Goal: Task Accomplishment & Management: Use online tool/utility

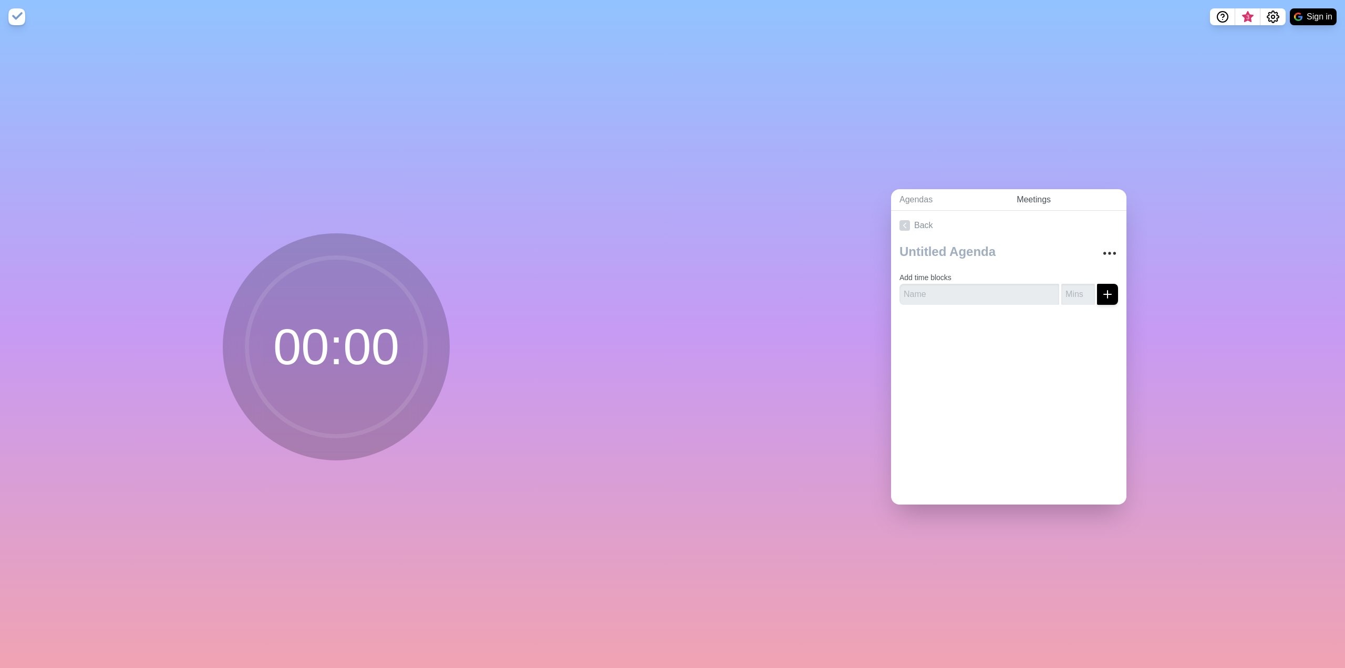
click at [1047, 193] on link "Meetings" at bounding box center [1067, 200] width 118 height 22
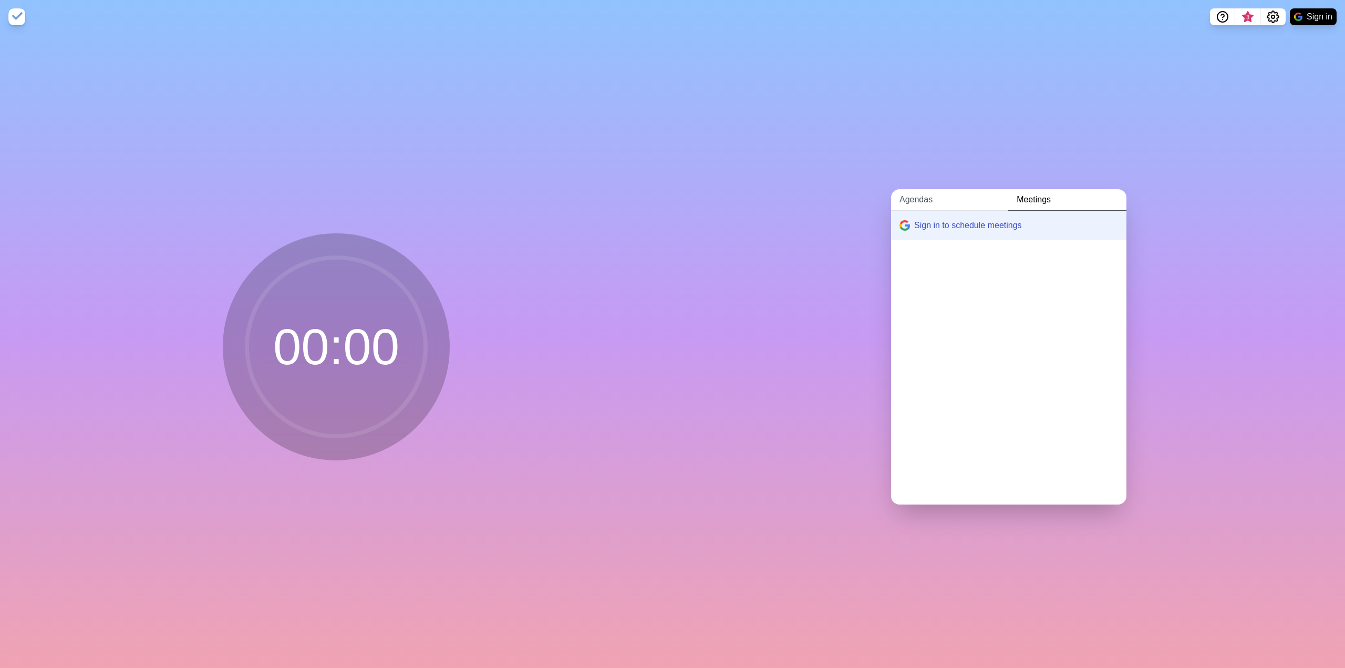
click at [922, 198] on link "Agendas" at bounding box center [949, 200] width 117 height 22
click at [906, 222] on icon at bounding box center [904, 225] width 11 height 11
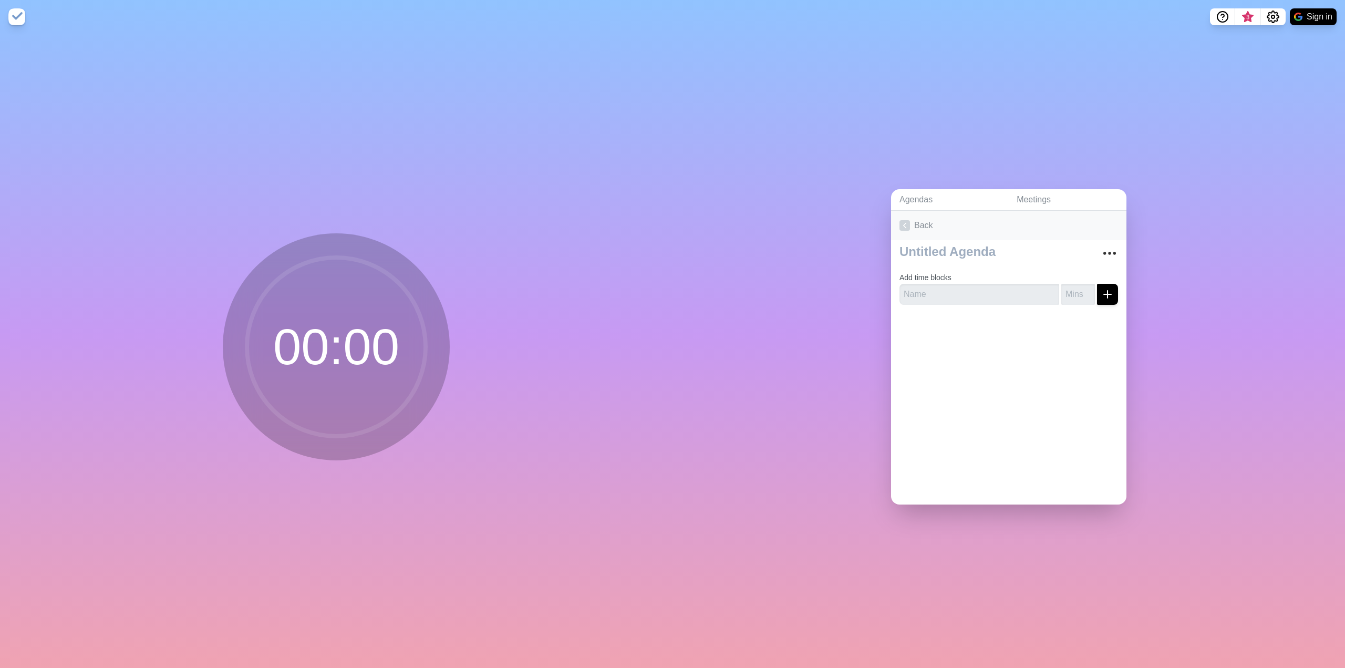
click at [942, 227] on link "Back" at bounding box center [1008, 225] width 235 height 29
click at [933, 222] on link "Create an Agenda" at bounding box center [1008, 225] width 235 height 29
click at [926, 286] on input "text" at bounding box center [979, 294] width 160 height 21
type input "Updates"
click at [1064, 287] on input "number" at bounding box center [1078, 294] width 34 height 21
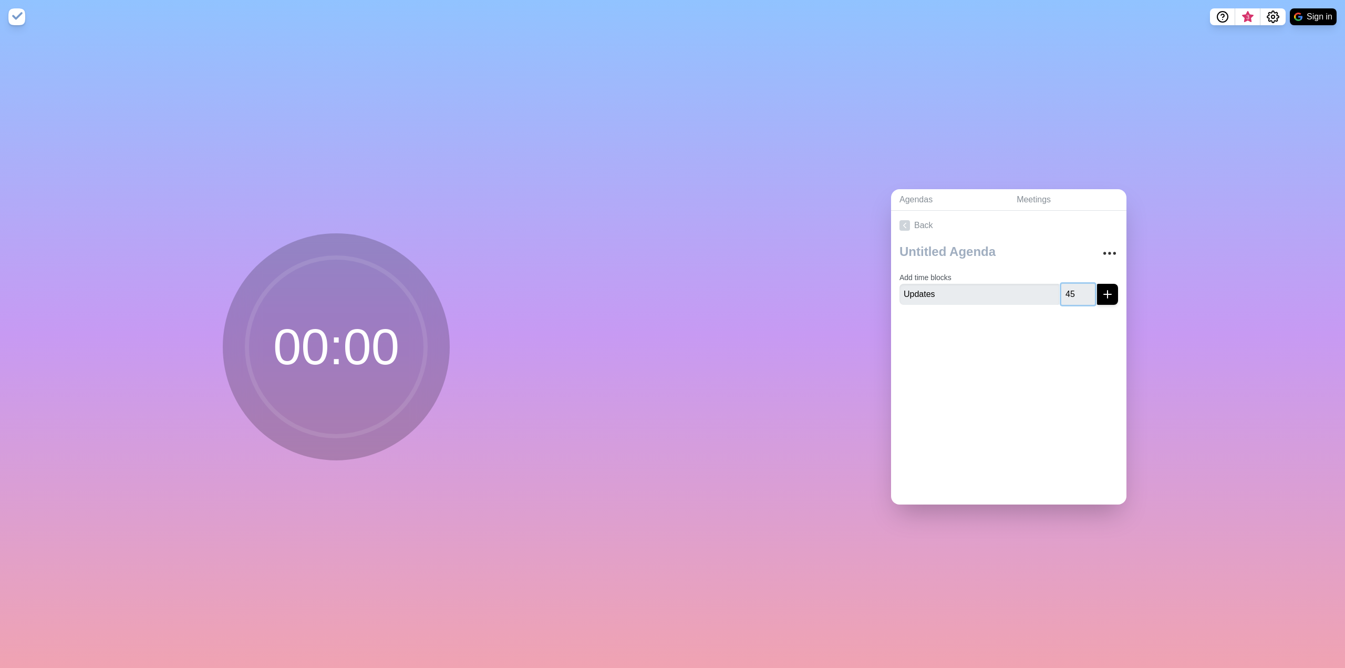
type input "45"
click at [1101, 293] on icon "submit" at bounding box center [1107, 294] width 13 height 13
click at [1012, 199] on link "Meetings" at bounding box center [1067, 200] width 118 height 22
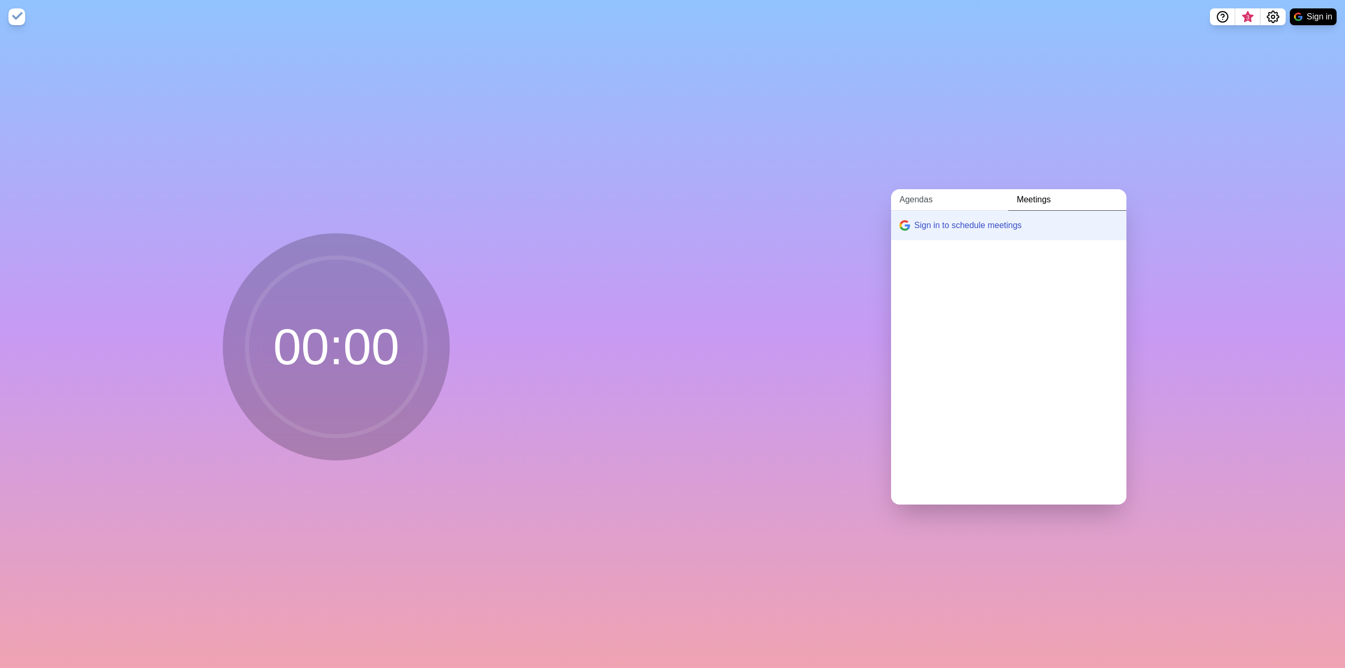
click at [968, 199] on link "Agendas" at bounding box center [949, 200] width 117 height 22
click at [936, 223] on link "Create an Agenda" at bounding box center [1008, 225] width 235 height 29
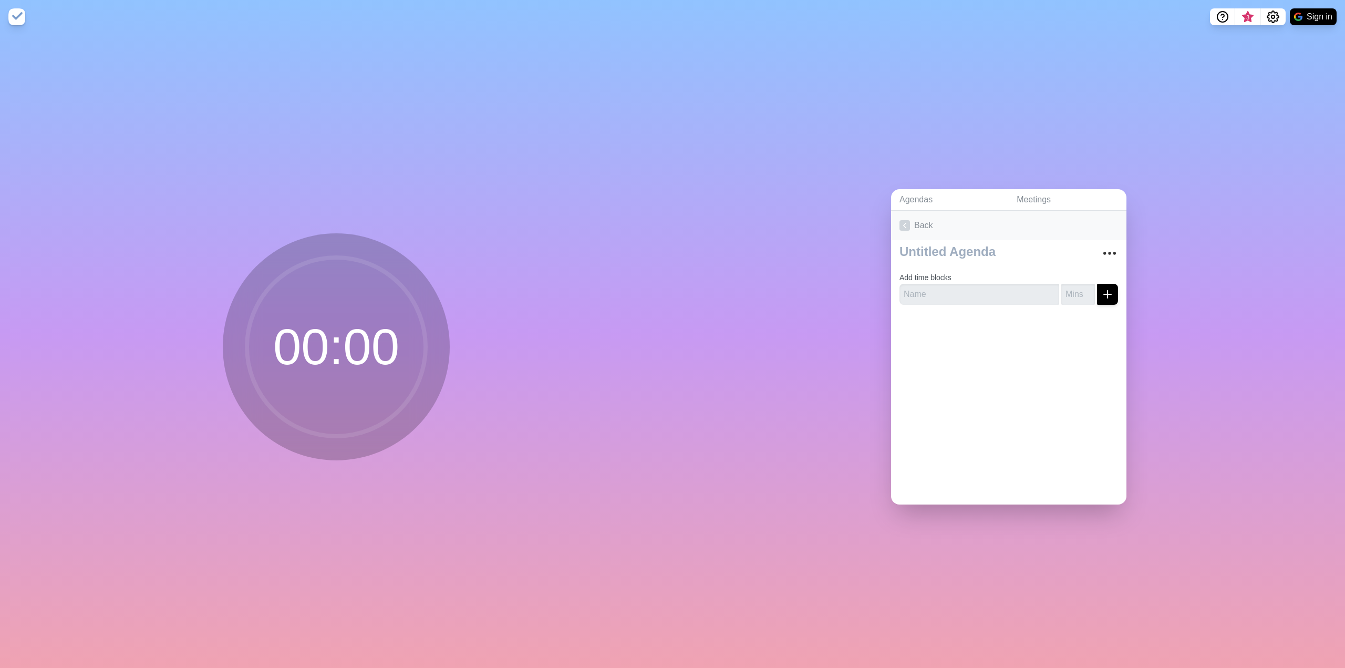
click at [907, 219] on link "Back" at bounding box center [1008, 225] width 235 height 29
click at [923, 240] on div "45m Updates" at bounding box center [1008, 252] width 235 height 25
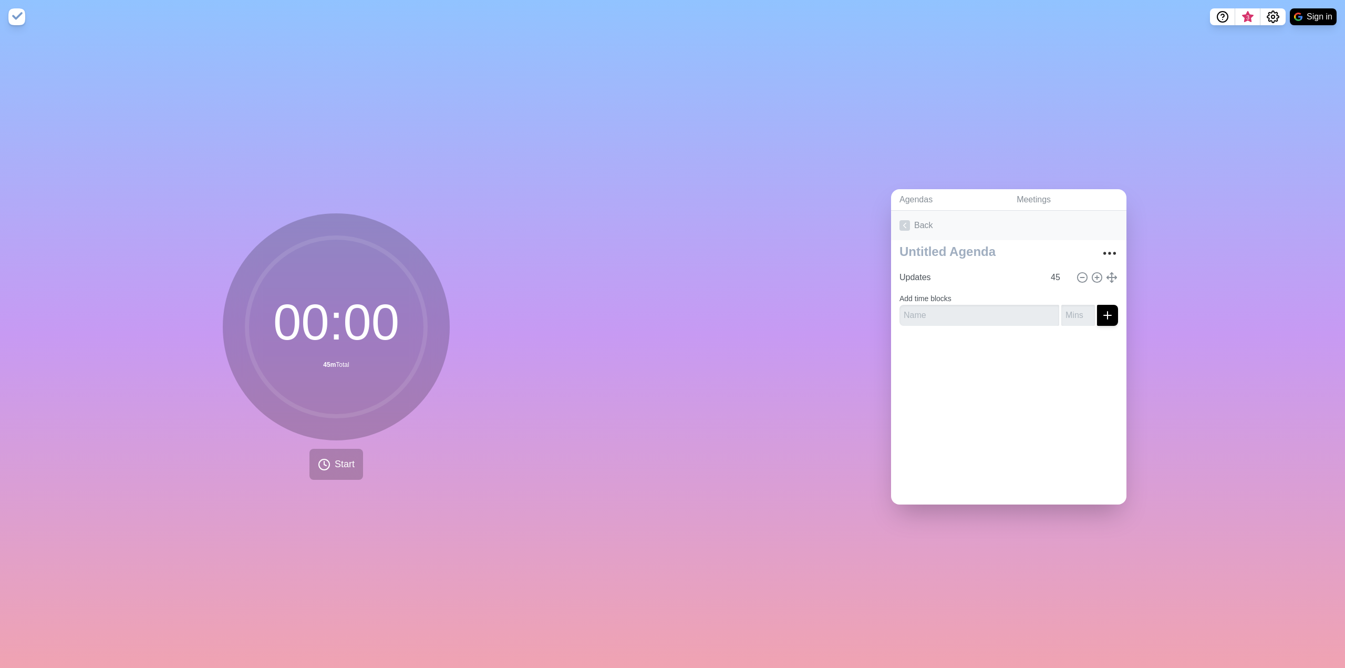
click at [899, 220] on icon at bounding box center [904, 225] width 11 height 11
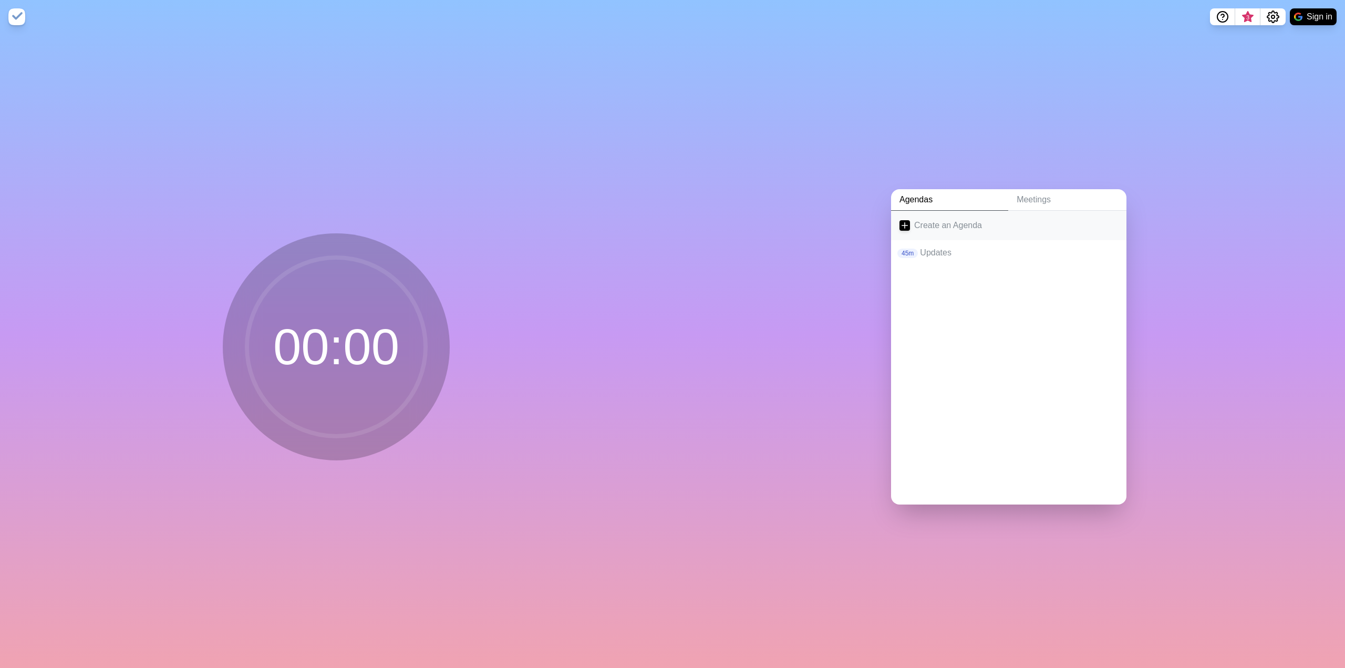
click at [946, 228] on link "Create an Agenda" at bounding box center [1008, 225] width 235 height 29
click at [940, 286] on input "text" at bounding box center [979, 294] width 160 height 21
drag, startPoint x: 1043, startPoint y: 286, endPoint x: 1052, endPoint y: 288, distance: 8.7
click at [1045, 286] on input "YPO This year" at bounding box center [979, 294] width 160 height 21
type input "YPO This year"
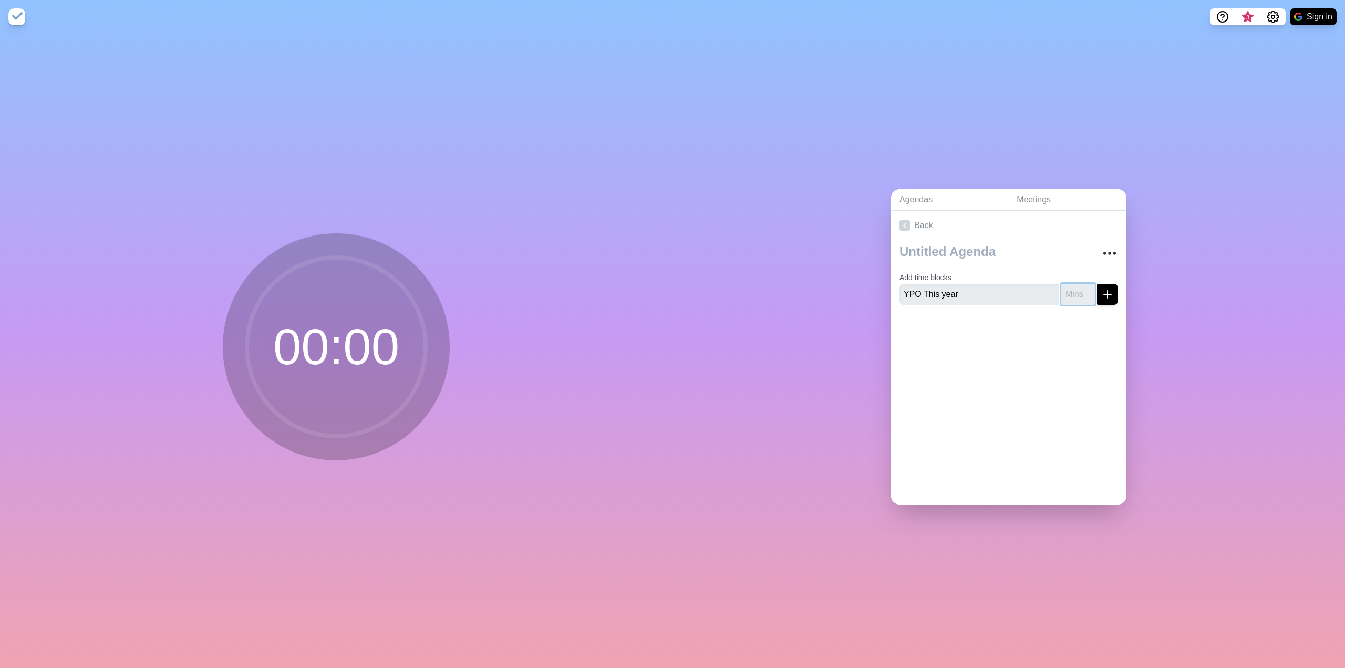
click at [1061, 288] on input "number" at bounding box center [1078, 294] width 34 height 21
type input "15"
click at [1102, 290] on icon "submit" at bounding box center [1107, 294] width 13 height 13
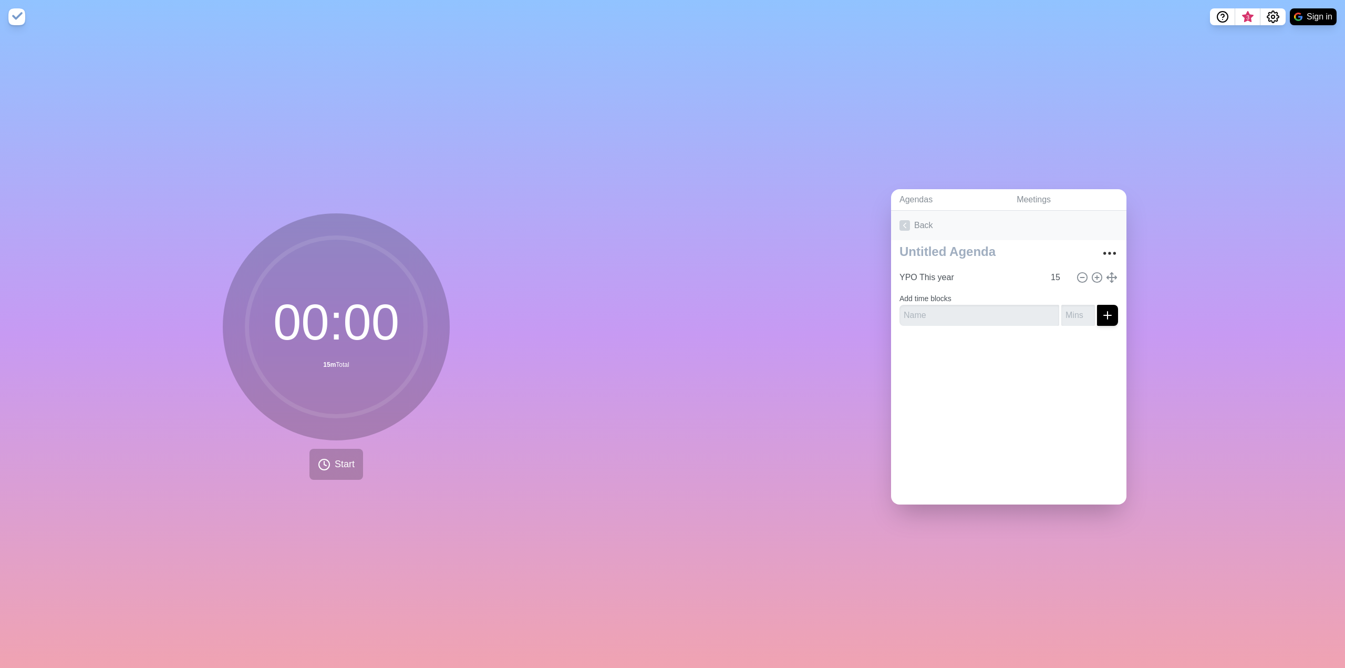
click at [894, 221] on link "Back" at bounding box center [1008, 225] width 235 height 29
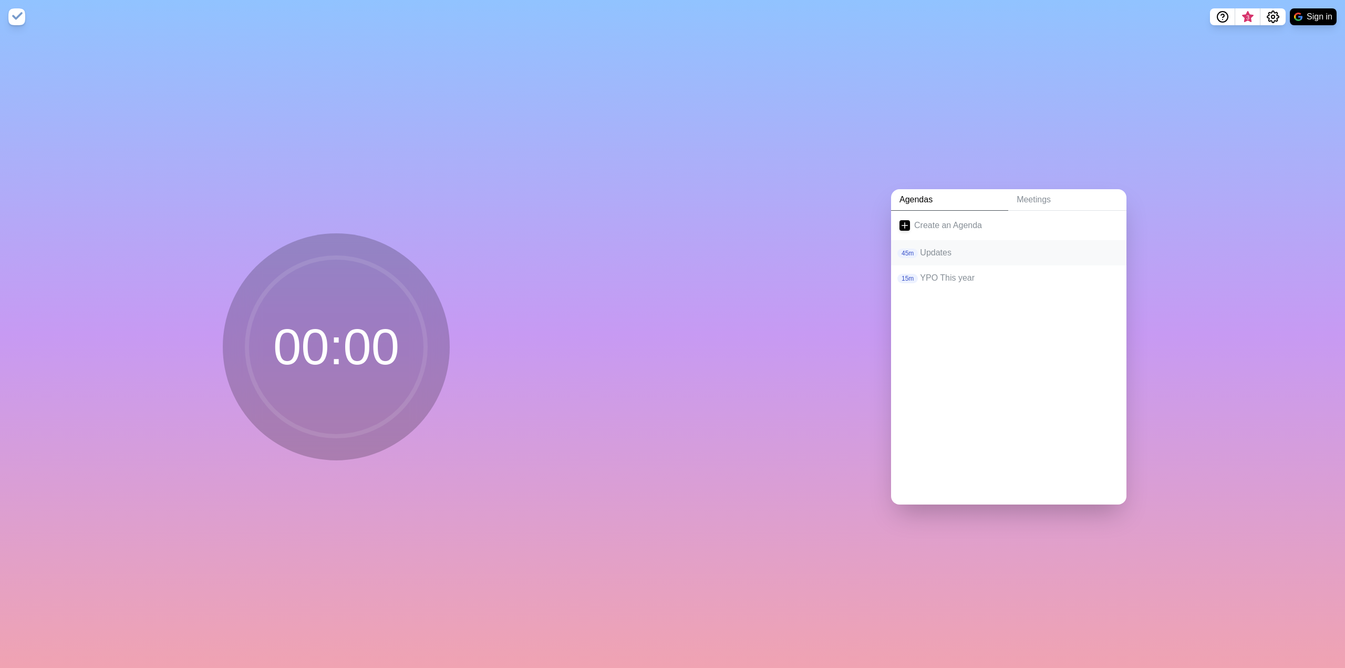
click at [938, 254] on p "Updates" at bounding box center [1019, 252] width 198 height 13
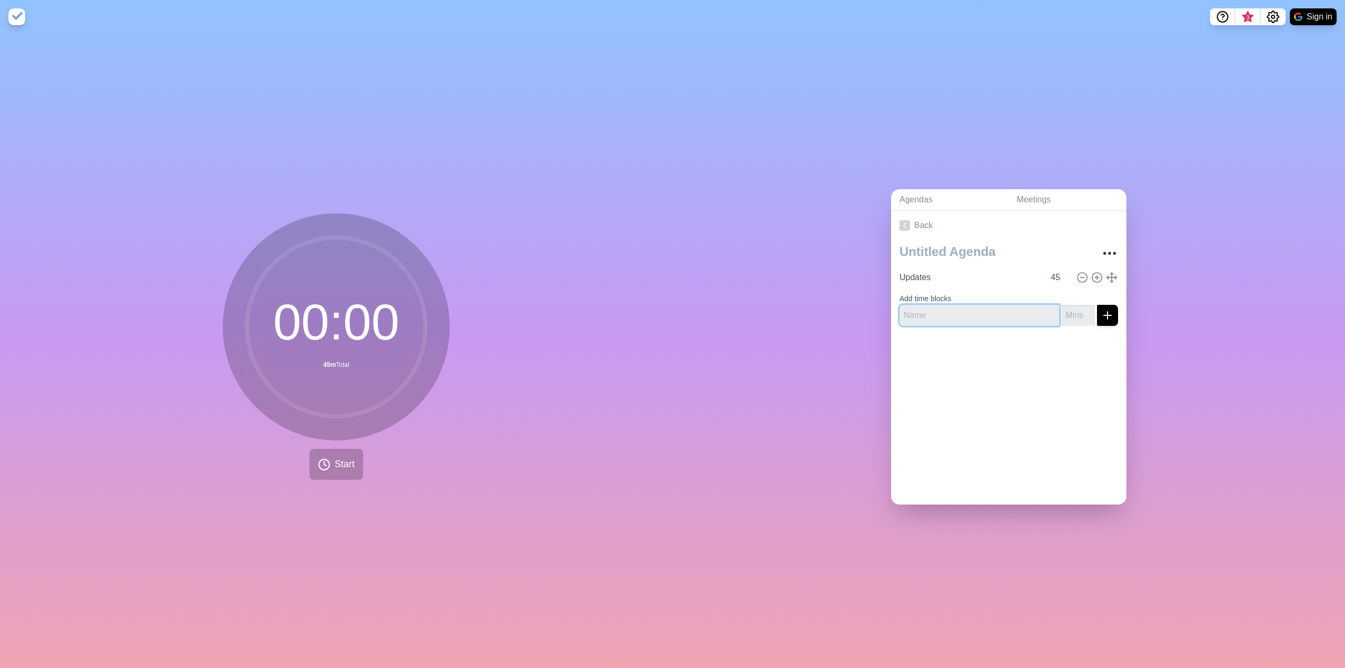
click at [919, 314] on input "text" at bounding box center [979, 315] width 160 height 21
type input "YPO This year"
click at [1061, 315] on input "number" at bounding box center [1078, 315] width 34 height 21
type input "15"
click at [1099, 318] on button "submit" at bounding box center [1107, 315] width 21 height 21
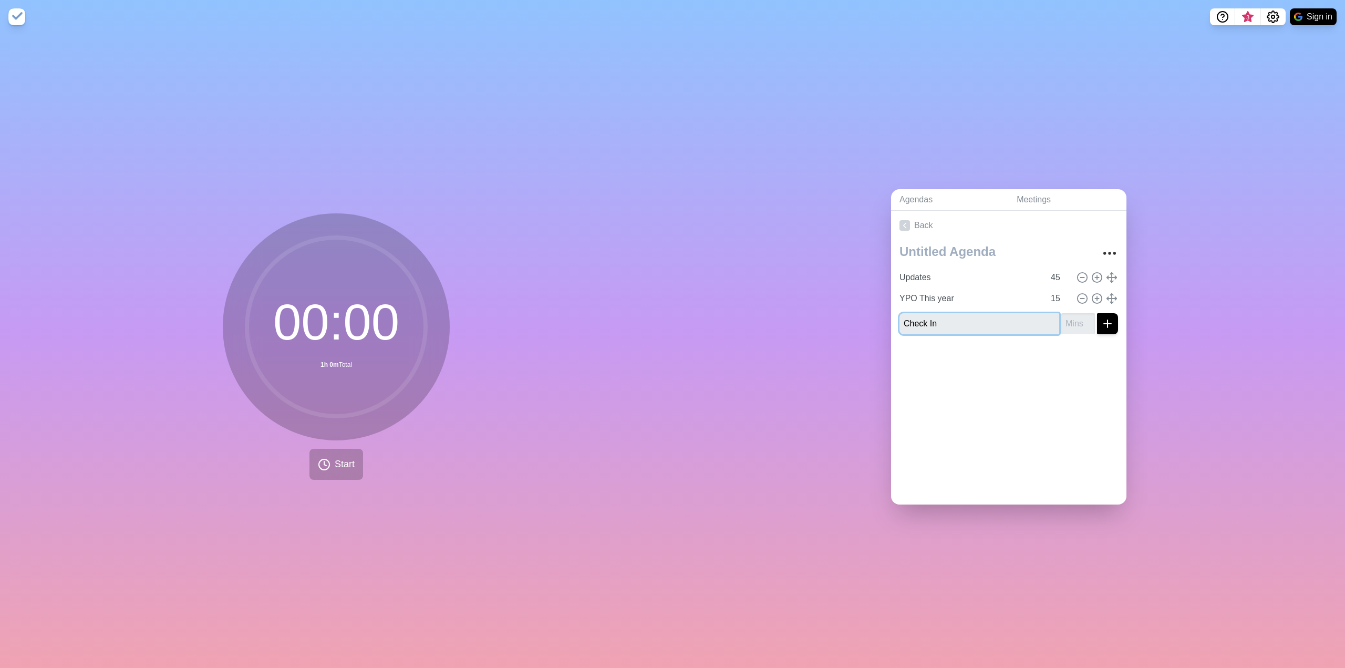
type input "Check In"
click at [1065, 318] on input "number" at bounding box center [1078, 323] width 34 height 21
type input "5"
click at [1104, 324] on line "submit" at bounding box center [1107, 324] width 7 height 0
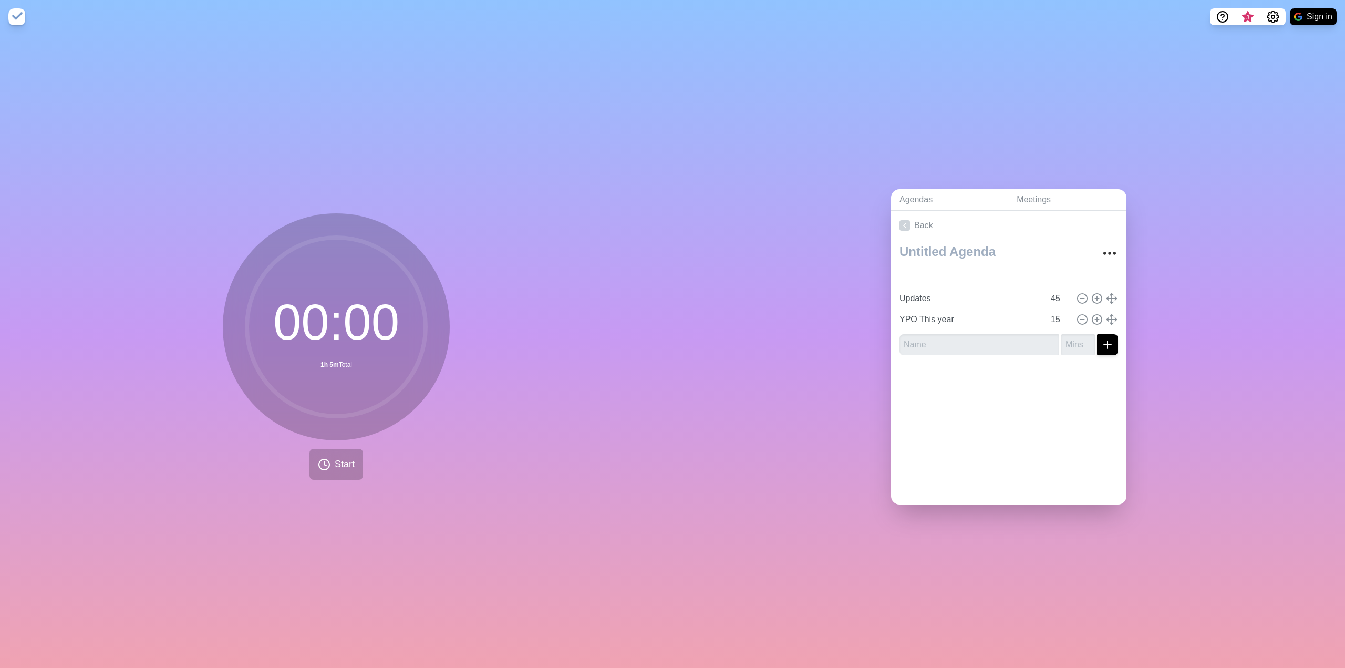
type input "Check In"
type input "5"
type input "Updates"
type input "45"
type input "YPO This year"
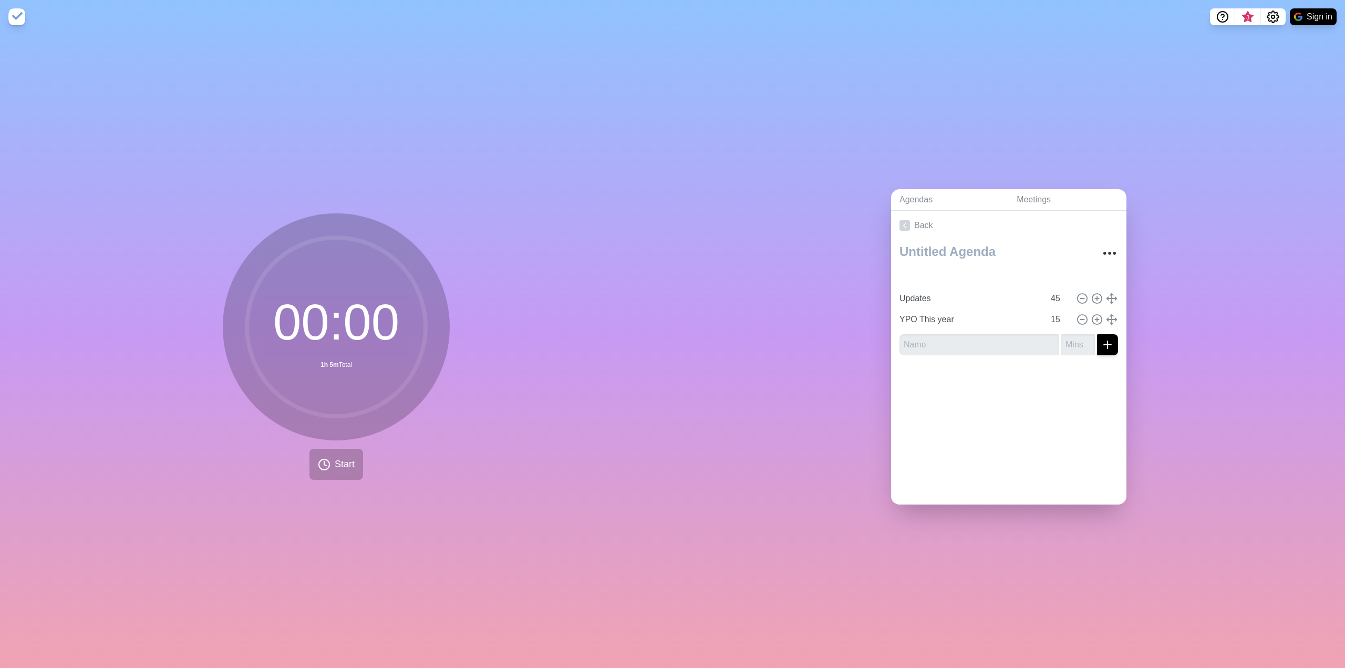
type input "15"
click at [954, 339] on input "text" at bounding box center [979, 344] width 160 height 21
click at [912, 338] on input "text" at bounding box center [979, 344] width 160 height 21
type input "Spouse"
click at [1065, 334] on input "number" at bounding box center [1078, 344] width 34 height 21
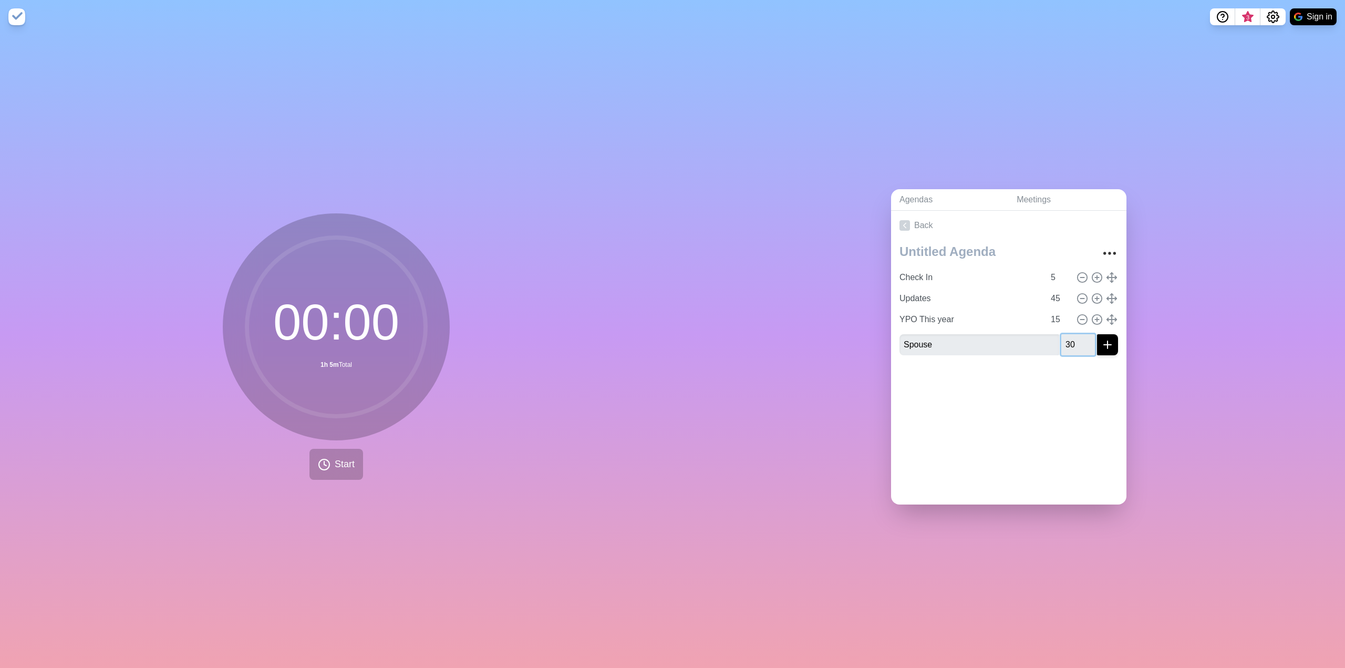
type input "30"
click at [1101, 343] on icon "submit" at bounding box center [1107, 344] width 13 height 13
click at [920, 338] on input "Spouse" at bounding box center [969, 340] width 149 height 21
drag, startPoint x: 923, startPoint y: 337, endPoint x: 883, endPoint y: 339, distance: 40.5
click at [883, 339] on div "Agendas Meetings Back Check In 5 Updates 45 YPO This year 15 Spouse 30" at bounding box center [1008, 351] width 672 height 634
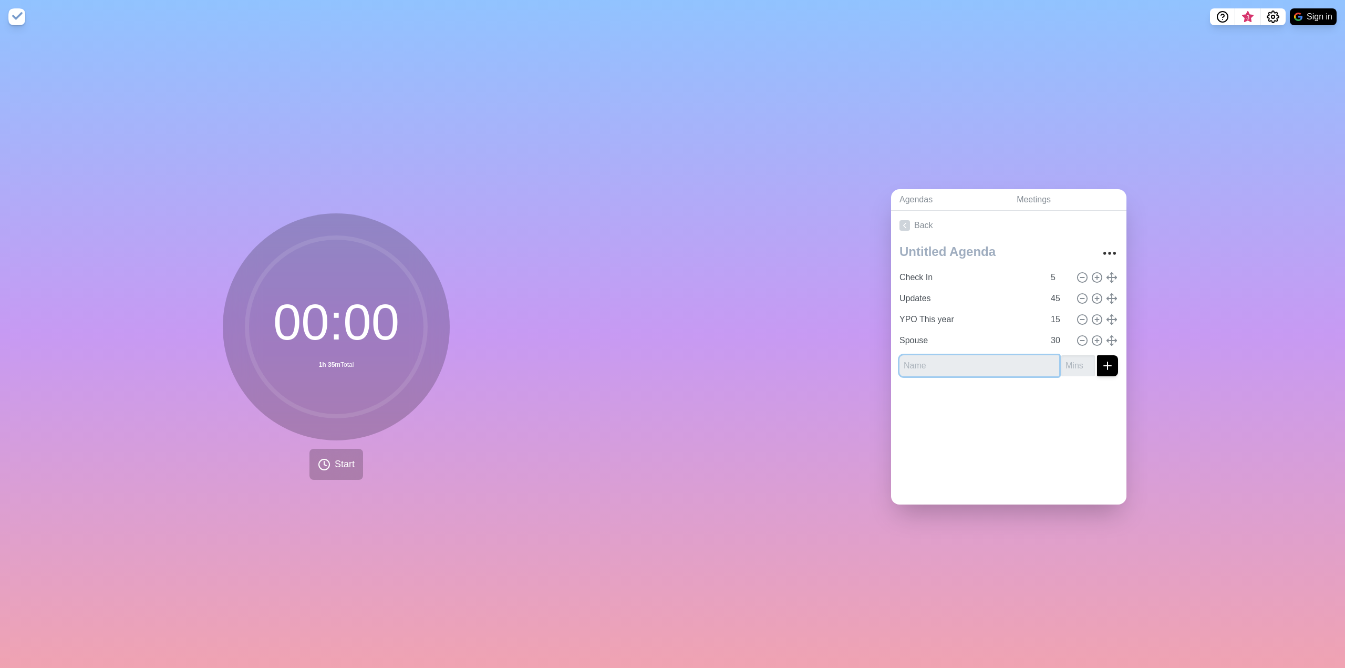
click at [917, 356] on input "text" at bounding box center [979, 365] width 160 height 21
type input "Purpose"
type input "-1"
click at [1075, 362] on input "-1" at bounding box center [1078, 365] width 34 height 21
type input "30"
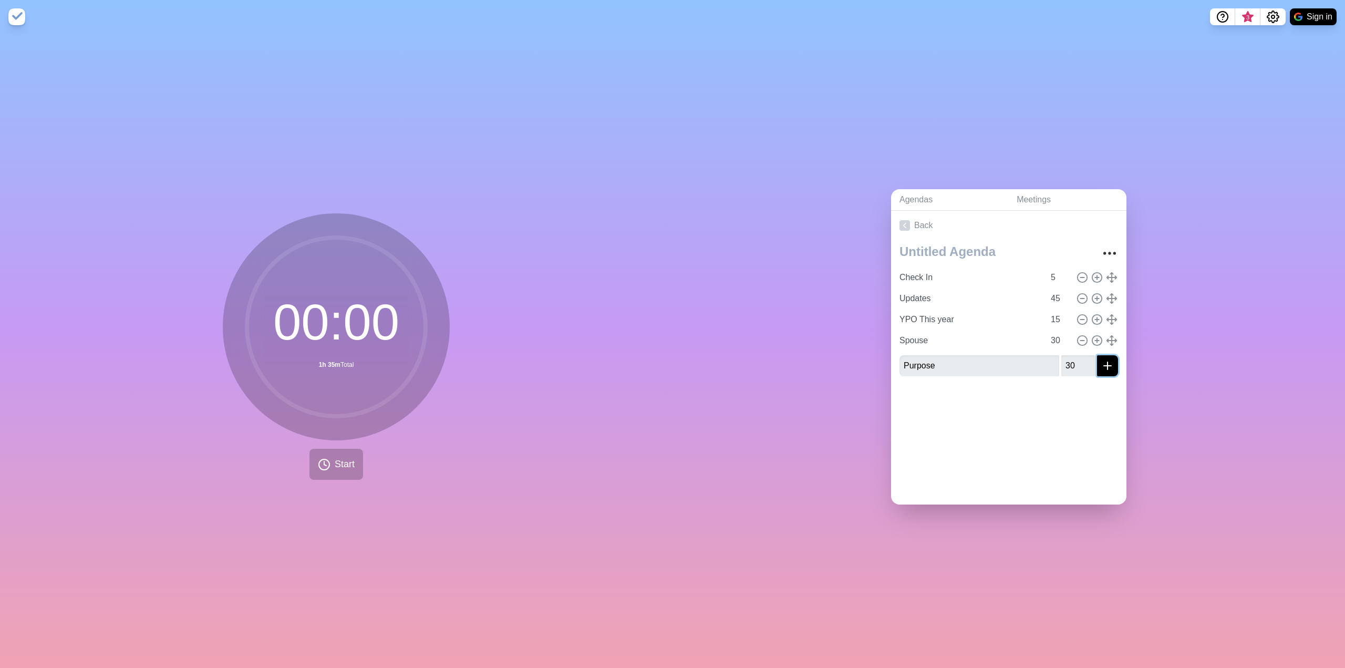
click at [1101, 359] on icon "submit" at bounding box center [1107, 365] width 13 height 13
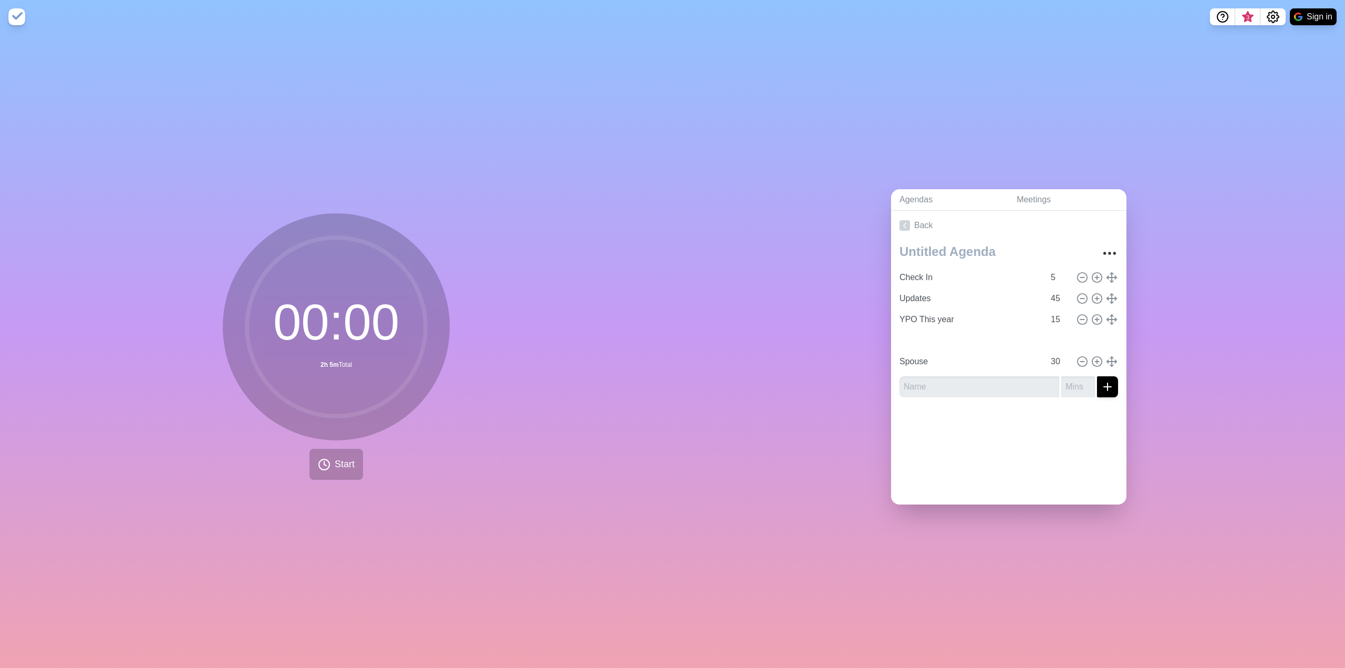
type input "Purpose"
type input "Spouse"
click at [949, 386] on input "text" at bounding box center [979, 386] width 160 height 21
type input "Housekeeping"
click at [1071, 388] on input "number" at bounding box center [1078, 386] width 34 height 21
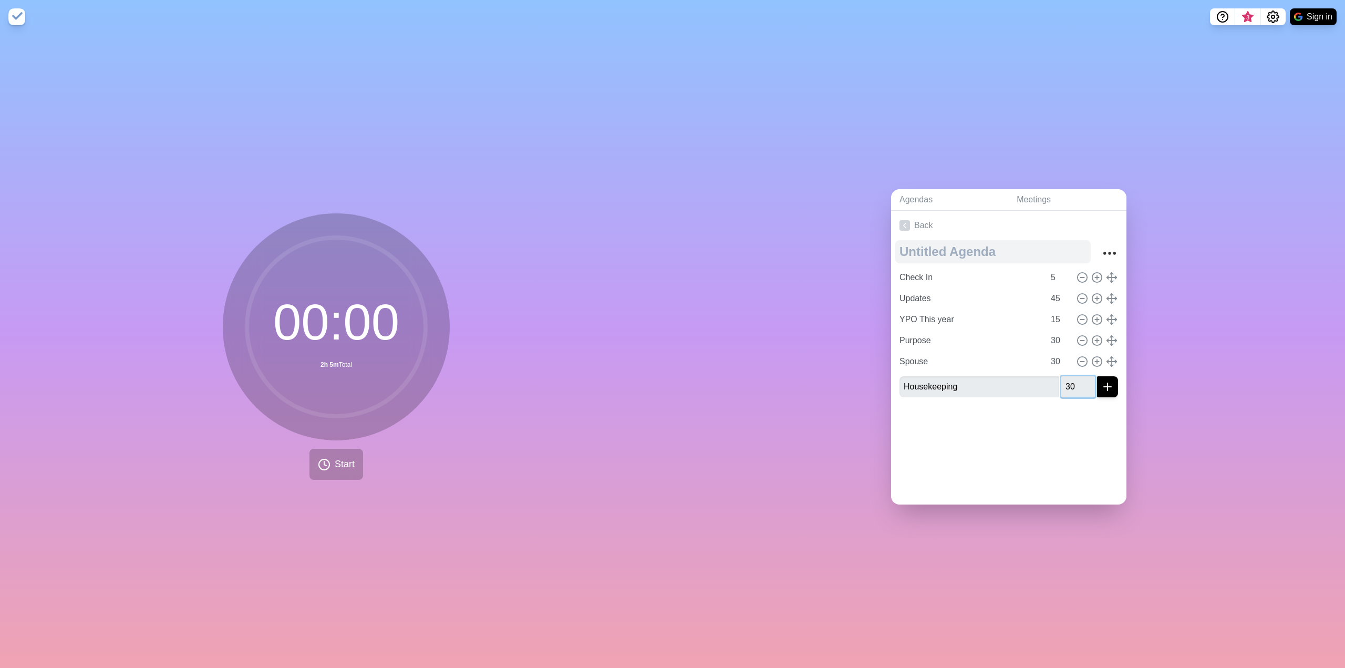
type input "30"
click at [910, 247] on textarea at bounding box center [992, 251] width 195 height 23
type textarea "YPO"
click at [1101, 246] on icon "More" at bounding box center [1109, 253] width 17 height 17
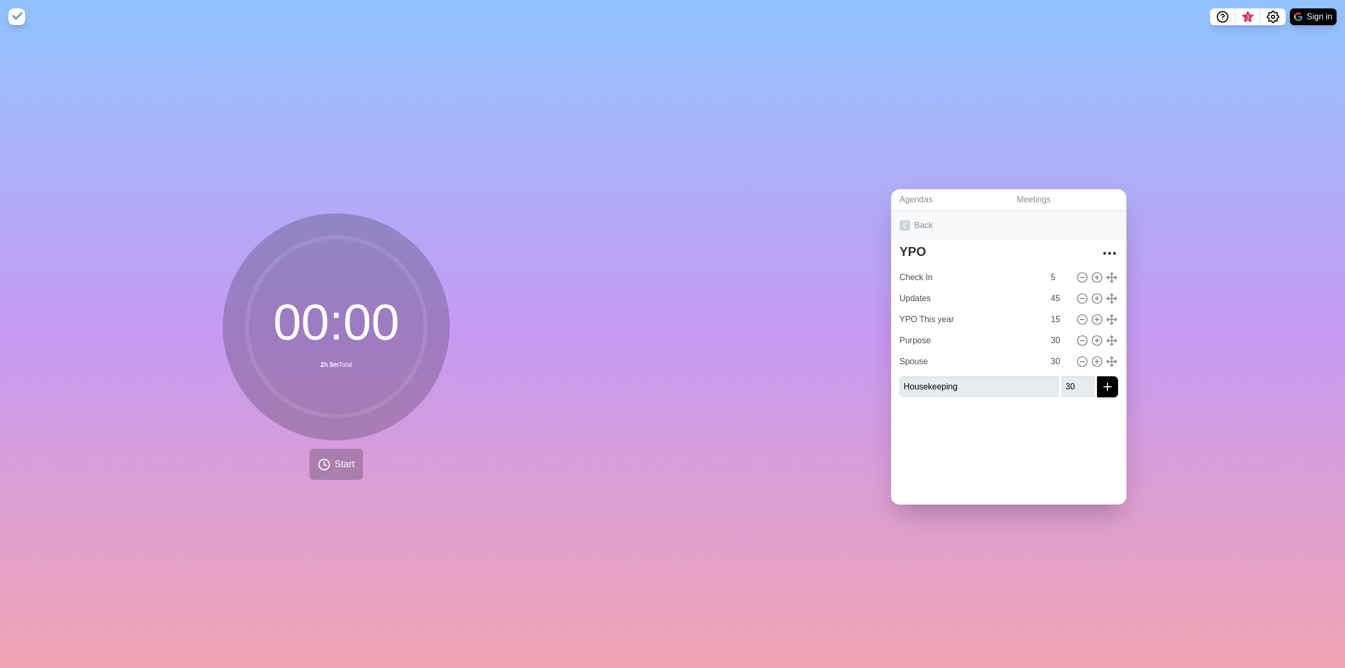
click at [902, 220] on icon at bounding box center [904, 225] width 11 height 11
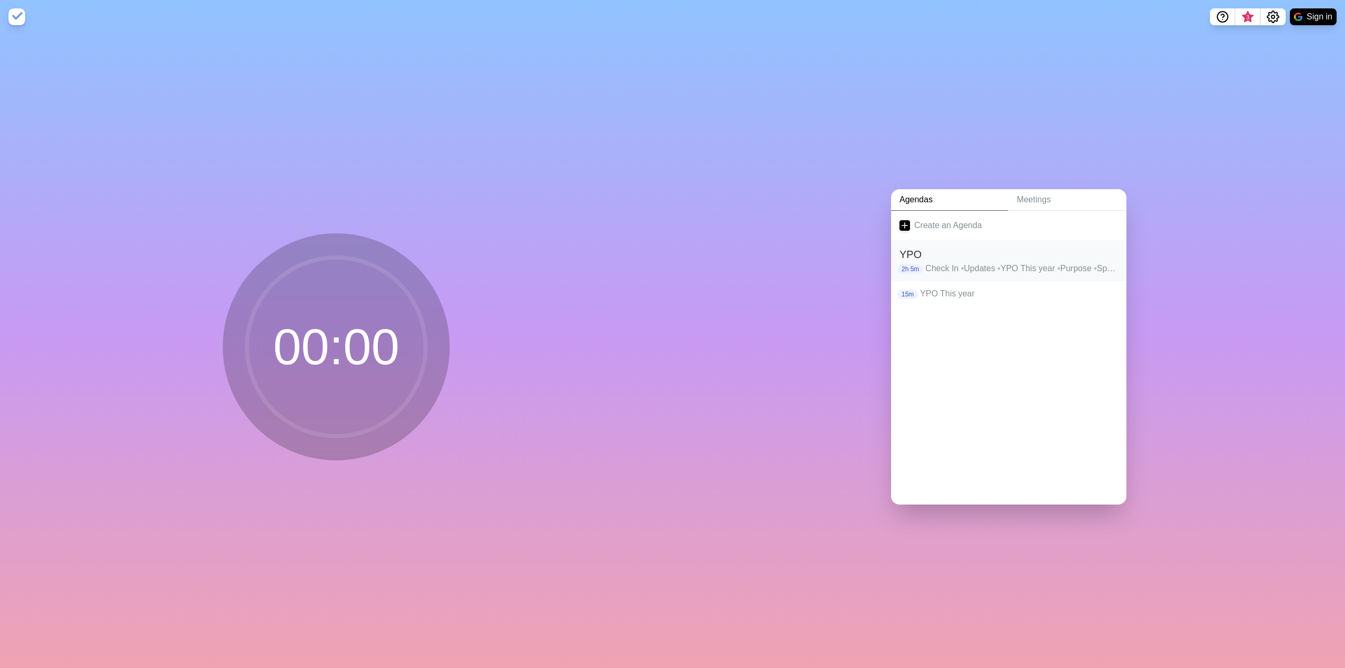
click at [932, 262] on p "Check In • Updates • YPO This year • Purpose • Spouse" at bounding box center [1021, 268] width 193 height 13
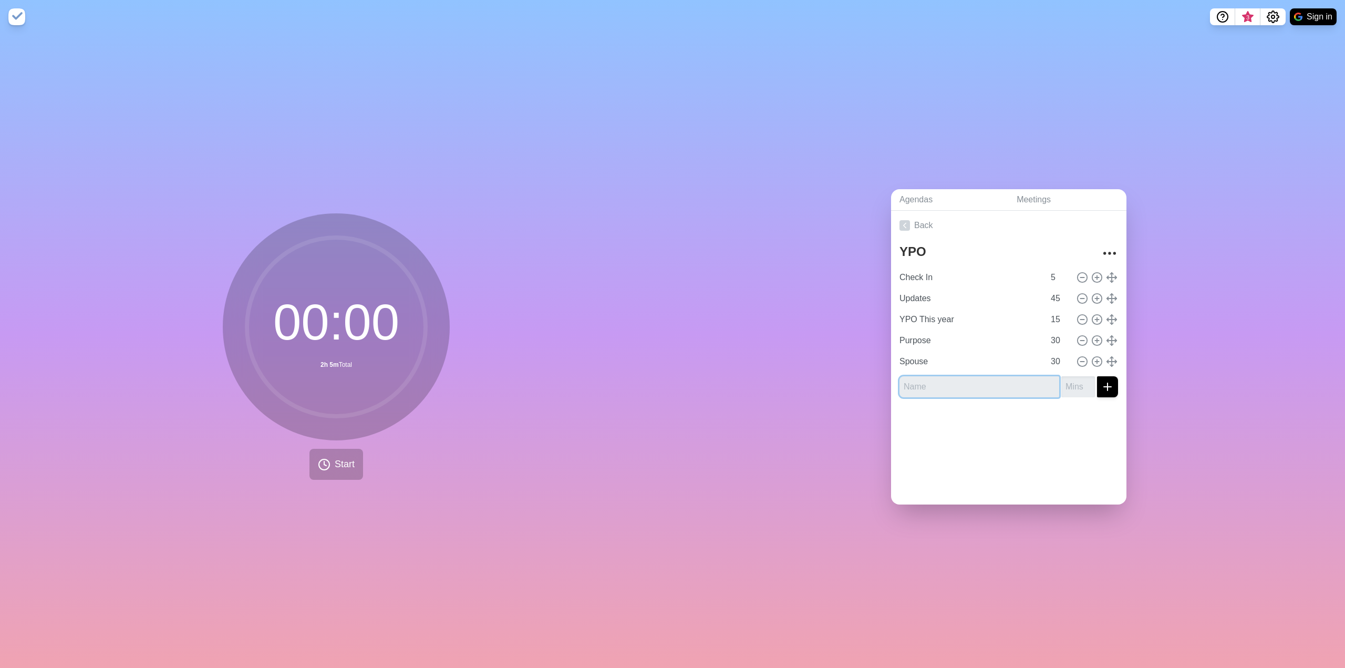
click at [987, 389] on input "text" at bounding box center [979, 386] width 160 height 21
type input "Break"
click at [1076, 382] on input "-1" at bounding box center [1078, 386] width 34 height 21
type input "-1"
type input "15"
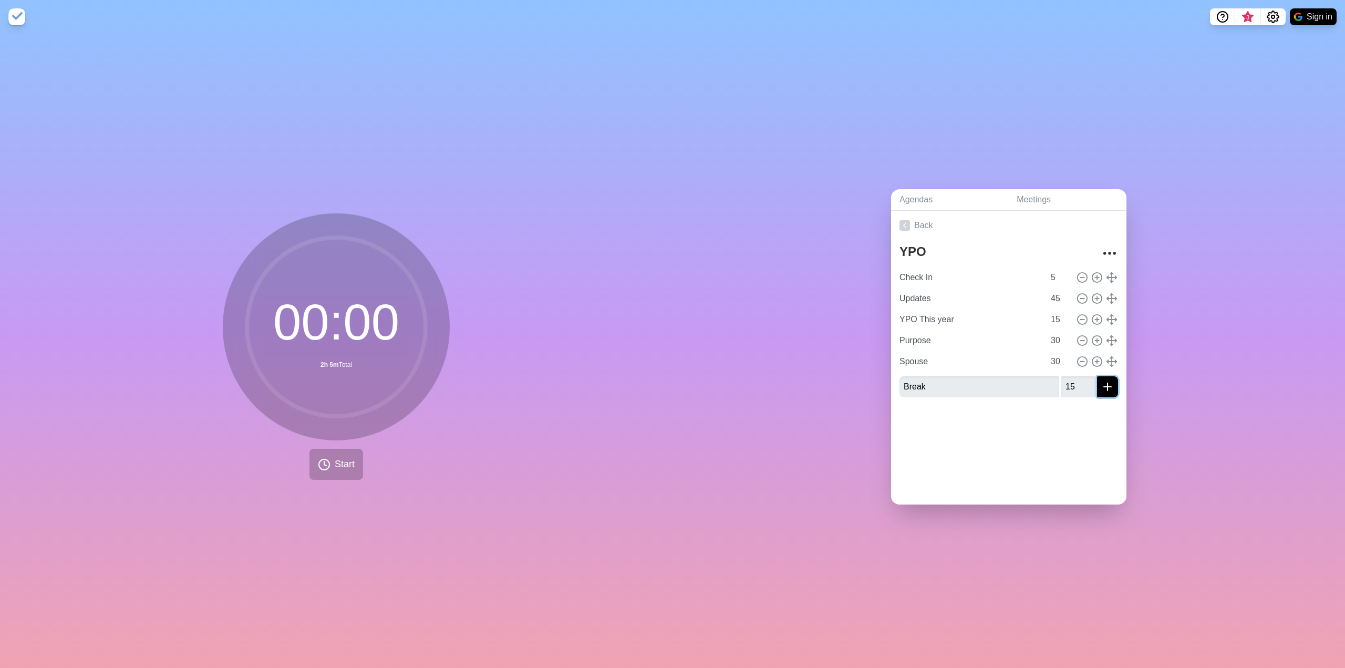
click at [1101, 384] on icon "submit" at bounding box center [1107, 386] width 13 height 13
type input "Break"
click at [1061, 408] on input "number" at bounding box center [1078, 407] width 34 height 21
type input "15"
click at [1102, 410] on button "submit" at bounding box center [1107, 407] width 21 height 21
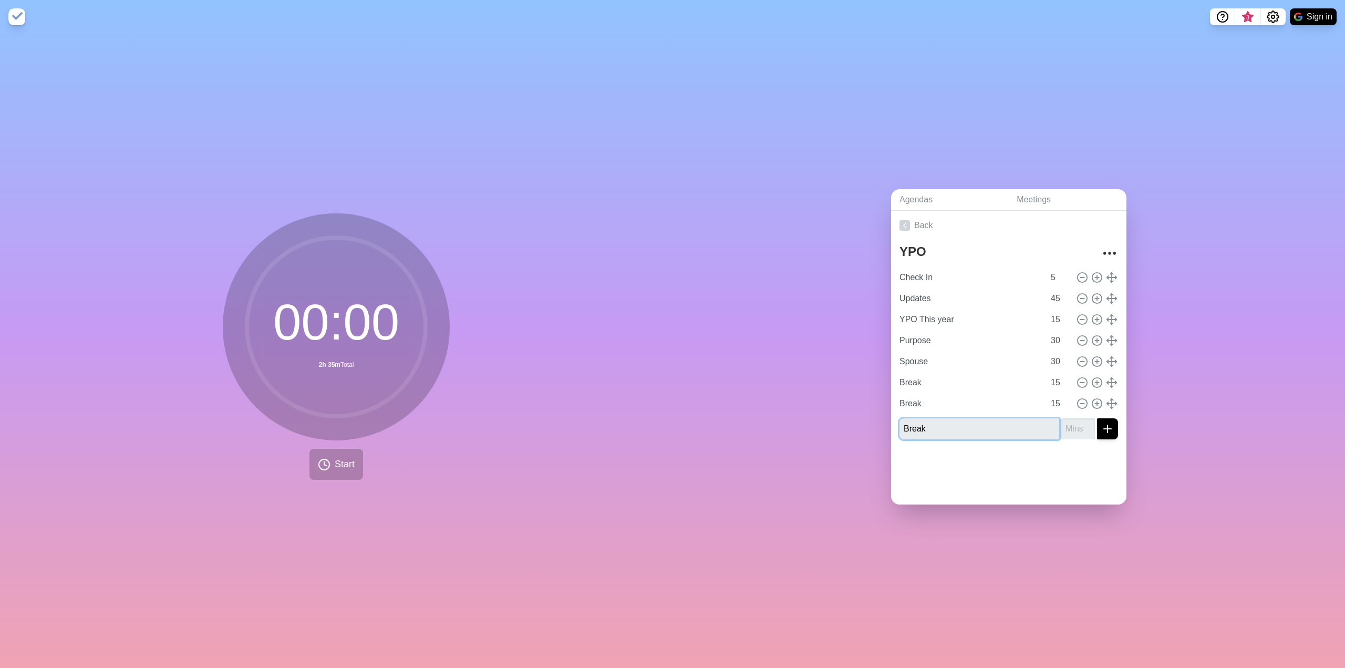
type input "Break"
click at [1070, 422] on input "number" at bounding box center [1078, 428] width 34 height 21
type input "15"
click at [1036, 479] on div at bounding box center [1008, 469] width 235 height 42
click at [1101, 427] on icon "submit" at bounding box center [1107, 428] width 13 height 13
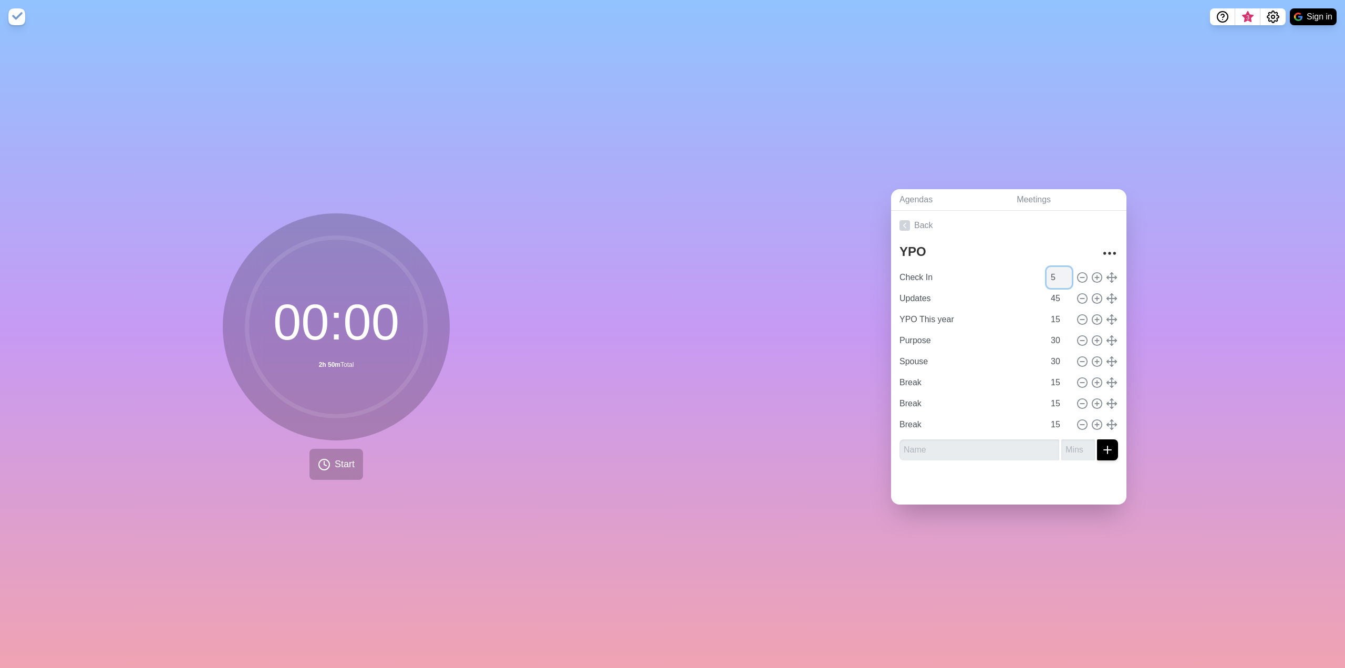
click at [1046, 276] on input "5" at bounding box center [1058, 277] width 25 height 21
type input "10"
click at [999, 493] on div at bounding box center [1008, 487] width 235 height 36
click at [899, 220] on icon at bounding box center [904, 225] width 11 height 11
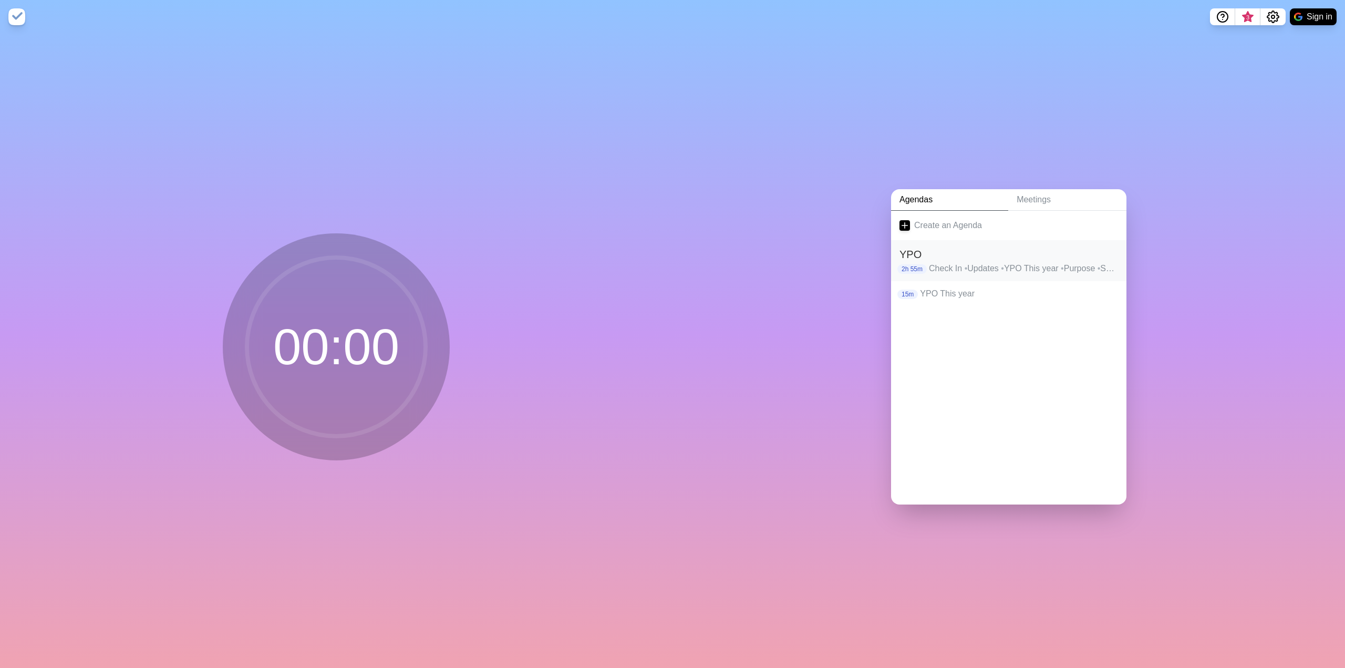
click at [947, 263] on p "Check In • Updates • YPO This year • Purpose • Spouse • Break • Break • Break" at bounding box center [1023, 268] width 189 height 13
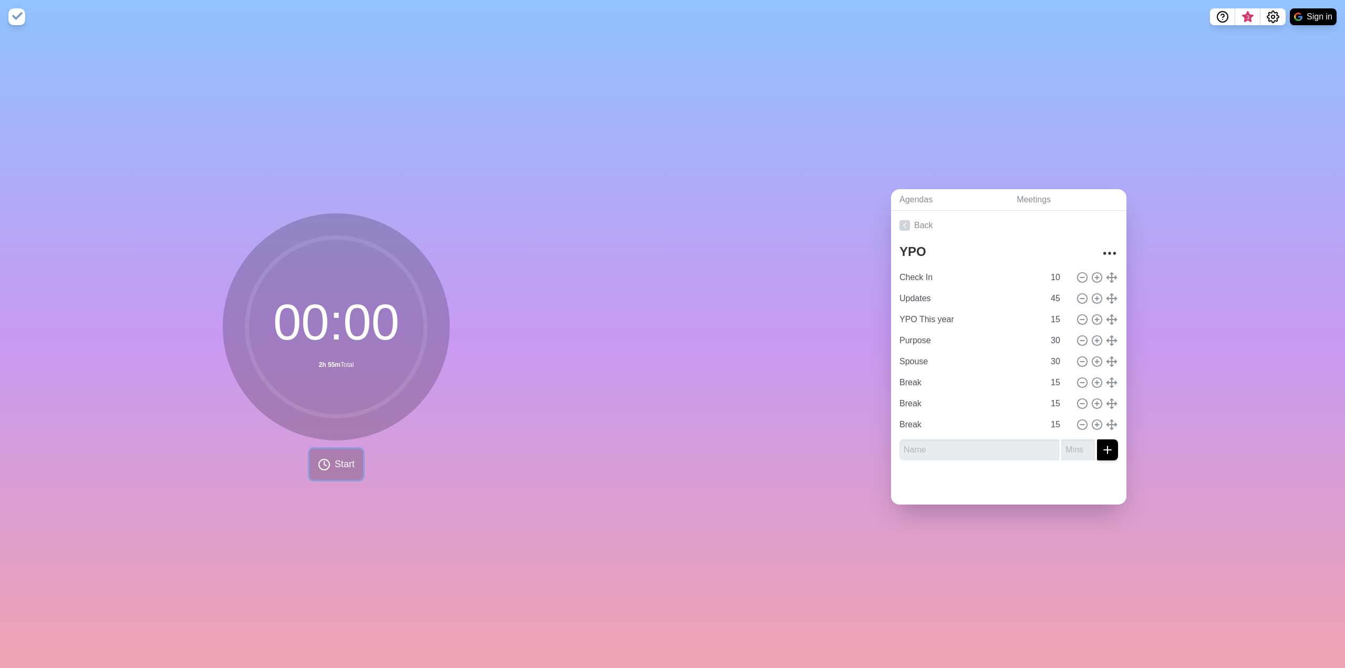
click at [329, 465] on button "Start" at bounding box center [336, 464] width 54 height 31
click at [296, 465] on rect at bounding box center [297, 464] width 3 height 12
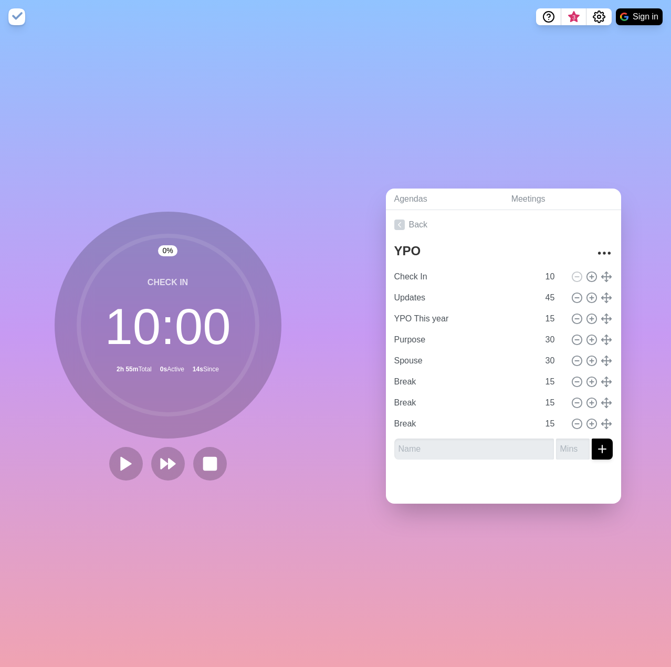
click at [559, 86] on div "Agendas Meetings Back YPO Check In 10 Updates 45 YPO This year 15 Purpose 30 Sp…" at bounding box center [504, 351] width 336 height 634
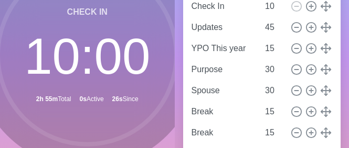
scroll to position [105, 0]
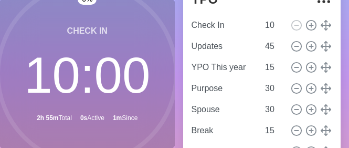
click at [80, 64] on circle at bounding box center [87, 73] width 179 height 179
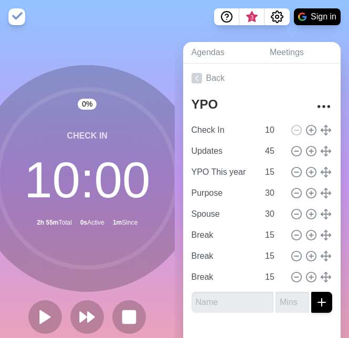
scroll to position [35, 0]
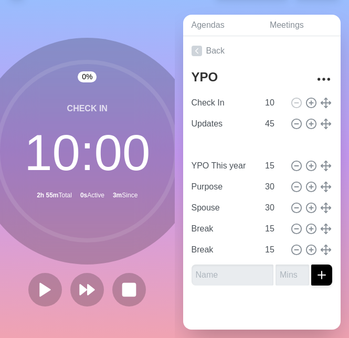
type input "Break"
type input "YPO This year"
type input "15"
type input "Purpose"
type input "Spouse"
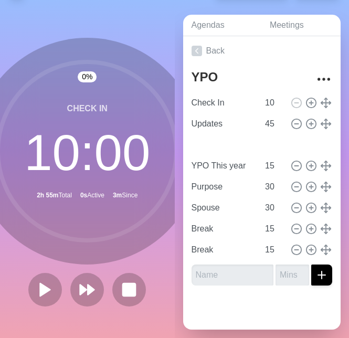
type input "30"
type input "Break"
type input "15"
type input "Spouse"
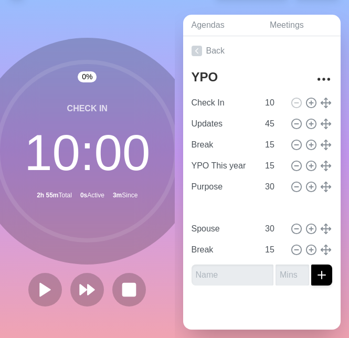
type input "30"
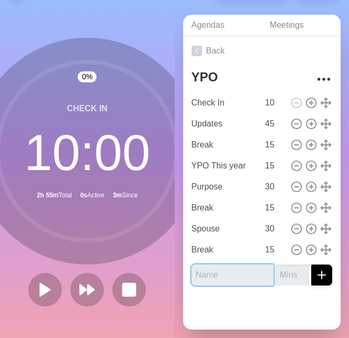
click at [223, 265] on input "text" at bounding box center [233, 275] width 82 height 21
type input "Housekeeping"
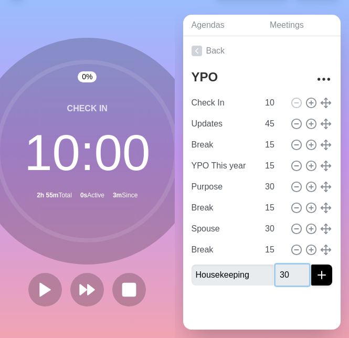
type input "30"
click at [316, 269] on icon "submit" at bounding box center [322, 275] width 13 height 13
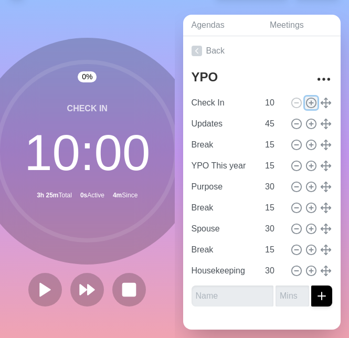
click at [307, 97] on icon at bounding box center [312, 103] width 12 height 12
type input "Check In"
type input "10"
type input "Updates"
type input "45"
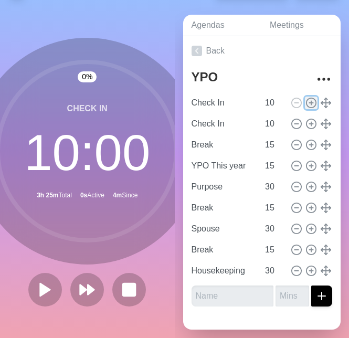
type input "Break"
type input "YPO This year"
type input "15"
type input "Purpose"
type input "30"
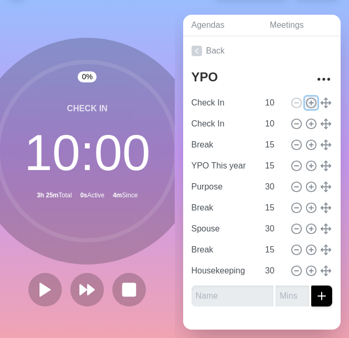
type input "Break"
type input "15"
type input "Spouse"
type input "30"
type input "Break"
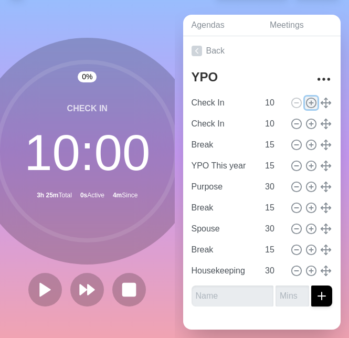
type input "15"
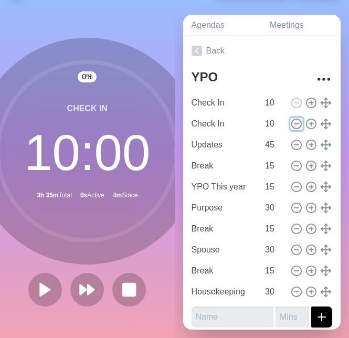
click at [291, 118] on icon at bounding box center [297, 124] width 12 height 12
type input "Updates"
type input "45"
type input "Break"
type input "15"
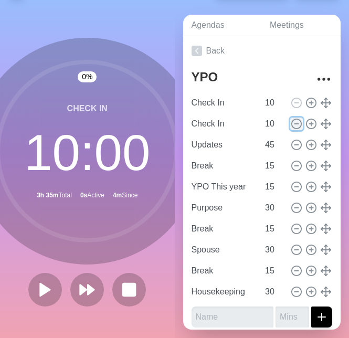
type input "YPO This year"
type input "Purpose"
type input "30"
type input "Break"
type input "15"
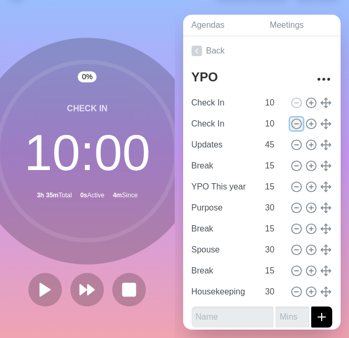
type input "Spouse"
type input "30"
type input "Break"
type input "15"
type input "Housekeeping"
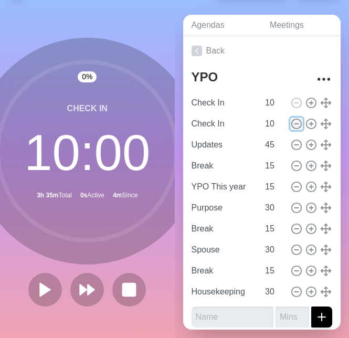
type input "30"
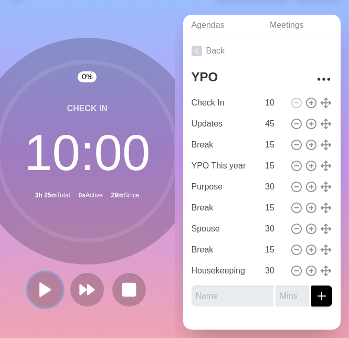
click at [45, 289] on icon at bounding box center [45, 290] width 18 height 18
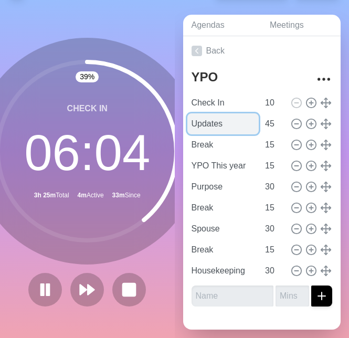
click at [192, 118] on input "Updates" at bounding box center [224, 123] width 72 height 21
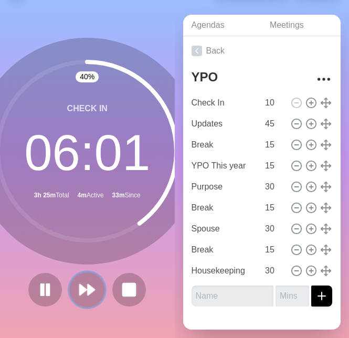
click at [88, 285] on polygon at bounding box center [91, 290] width 7 height 11
